Goal: Task Accomplishment & Management: Manage account settings

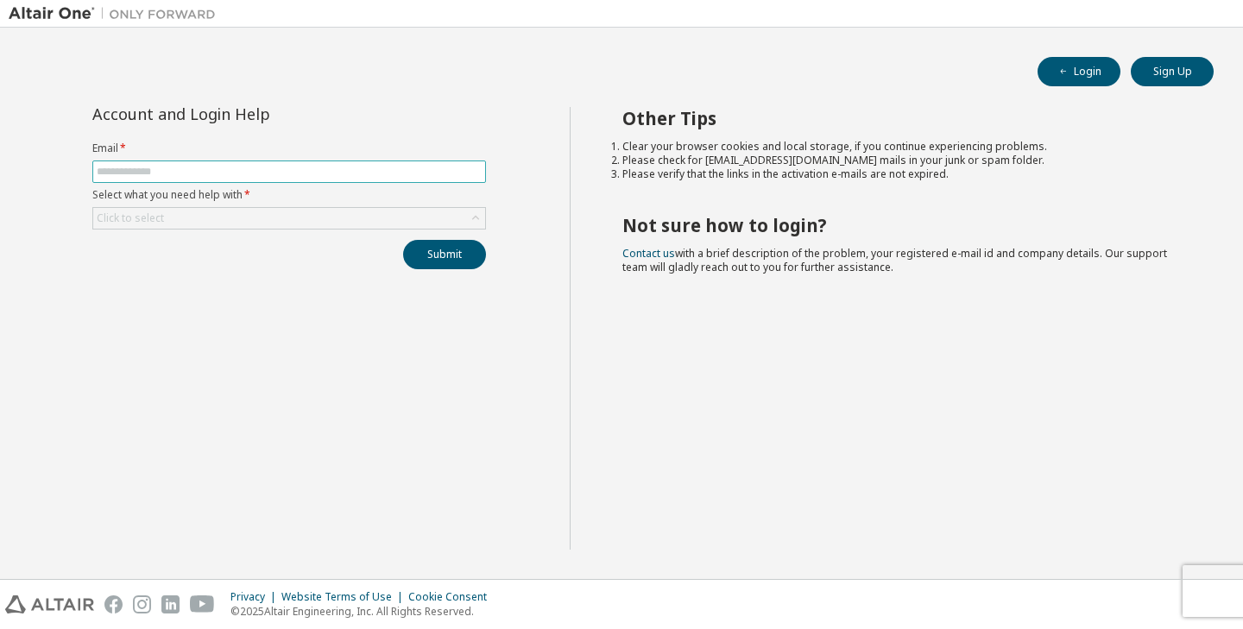
click at [416, 178] on input "text" at bounding box center [289, 172] width 385 height 14
type input "**********"
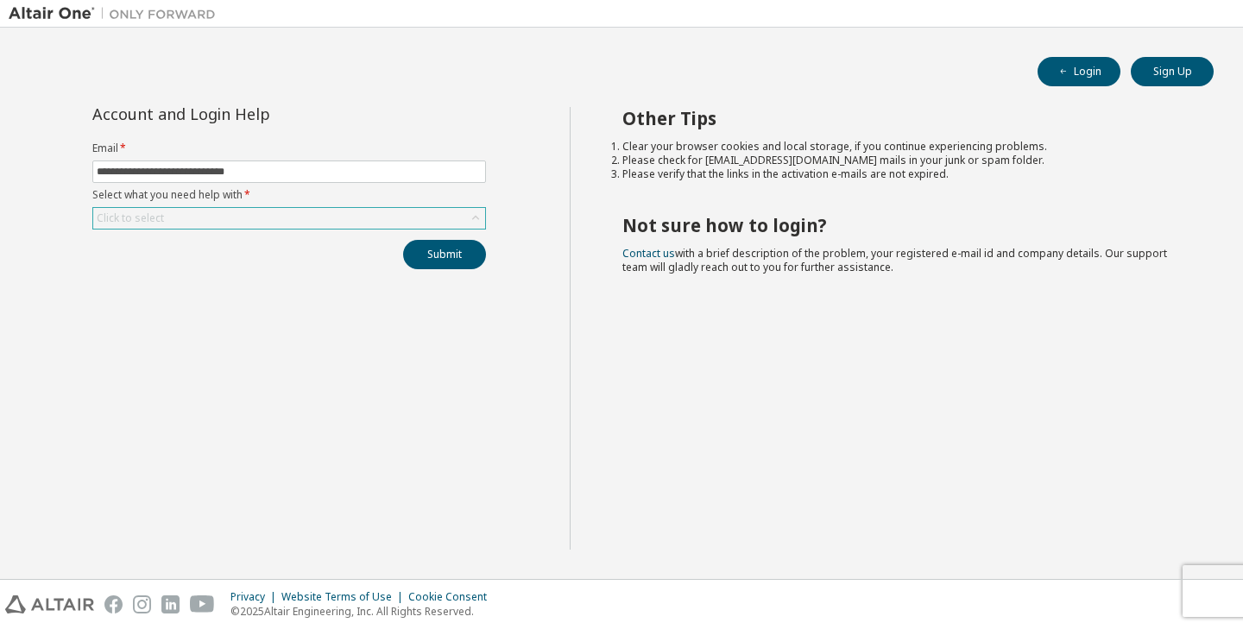
click at [344, 229] on div "Click to select" at bounding box center [289, 218] width 394 height 22
click at [344, 224] on div "Click to select" at bounding box center [289, 218] width 392 height 21
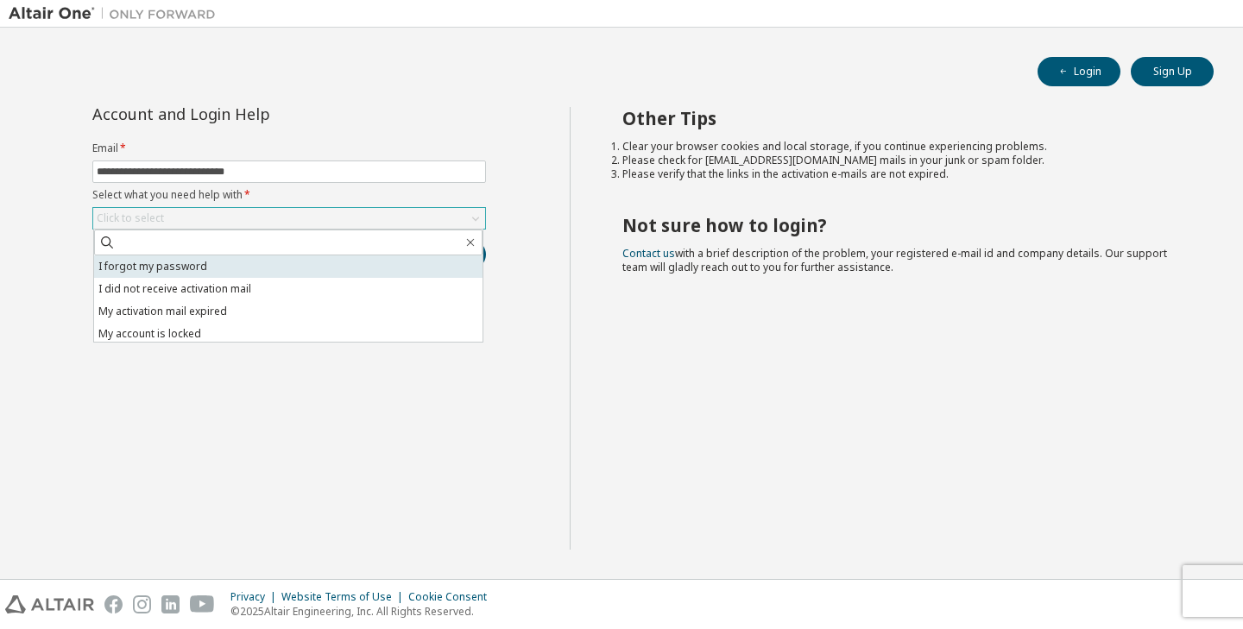
click at [303, 260] on li "I forgot my password" at bounding box center [288, 267] width 388 height 22
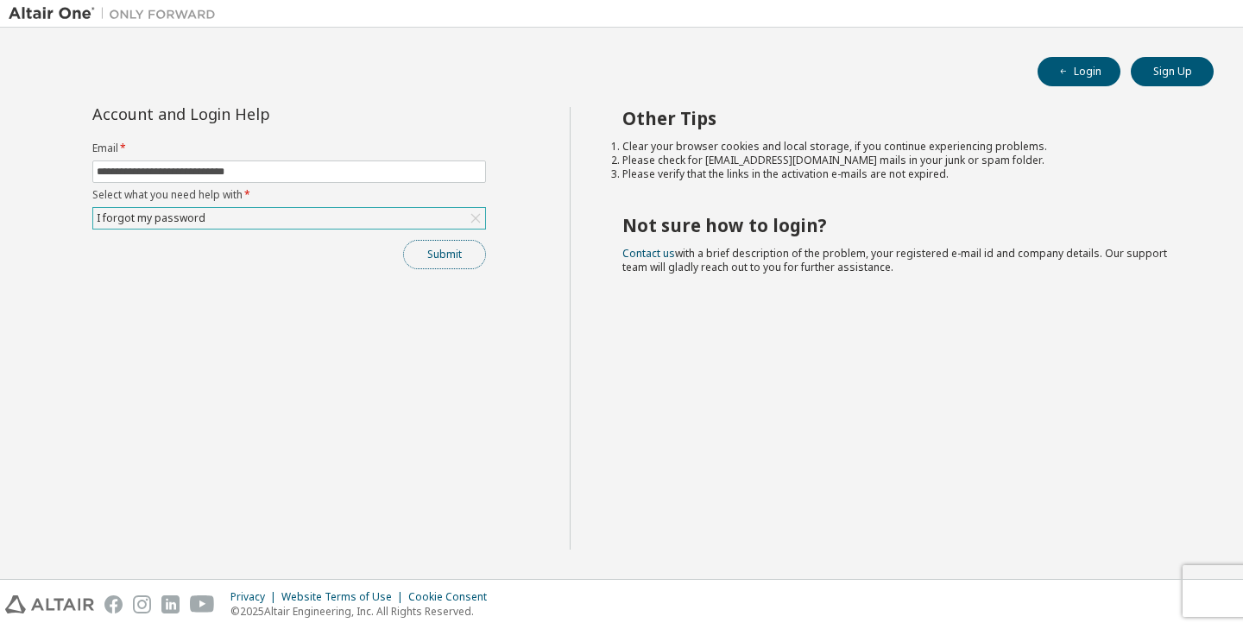
click at [444, 250] on button "Submit" at bounding box center [444, 254] width 83 height 29
